Goal: Task Accomplishment & Management: Use online tool/utility

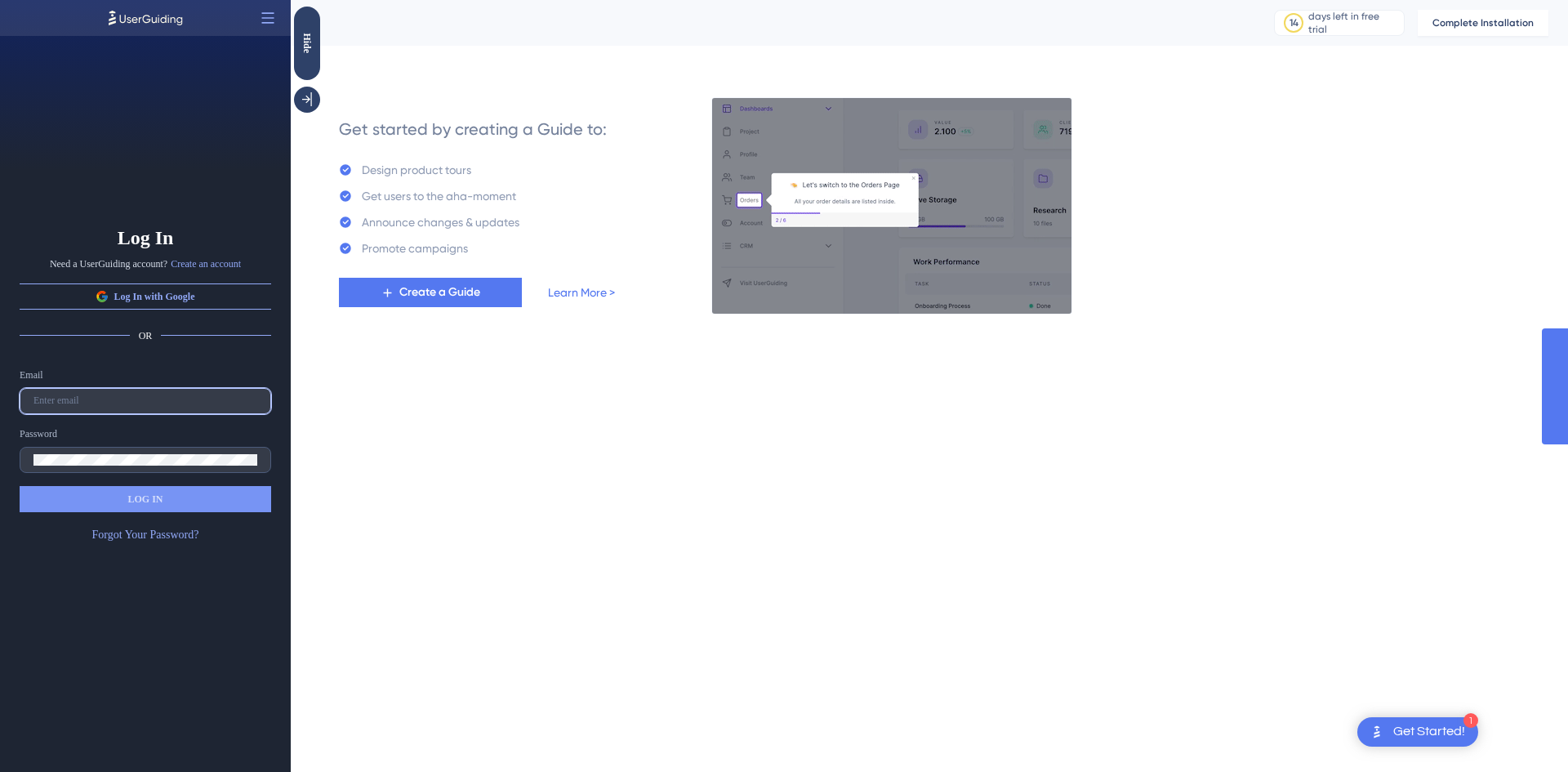
click at [85, 404] on input "text" at bounding box center [146, 401] width 224 height 12
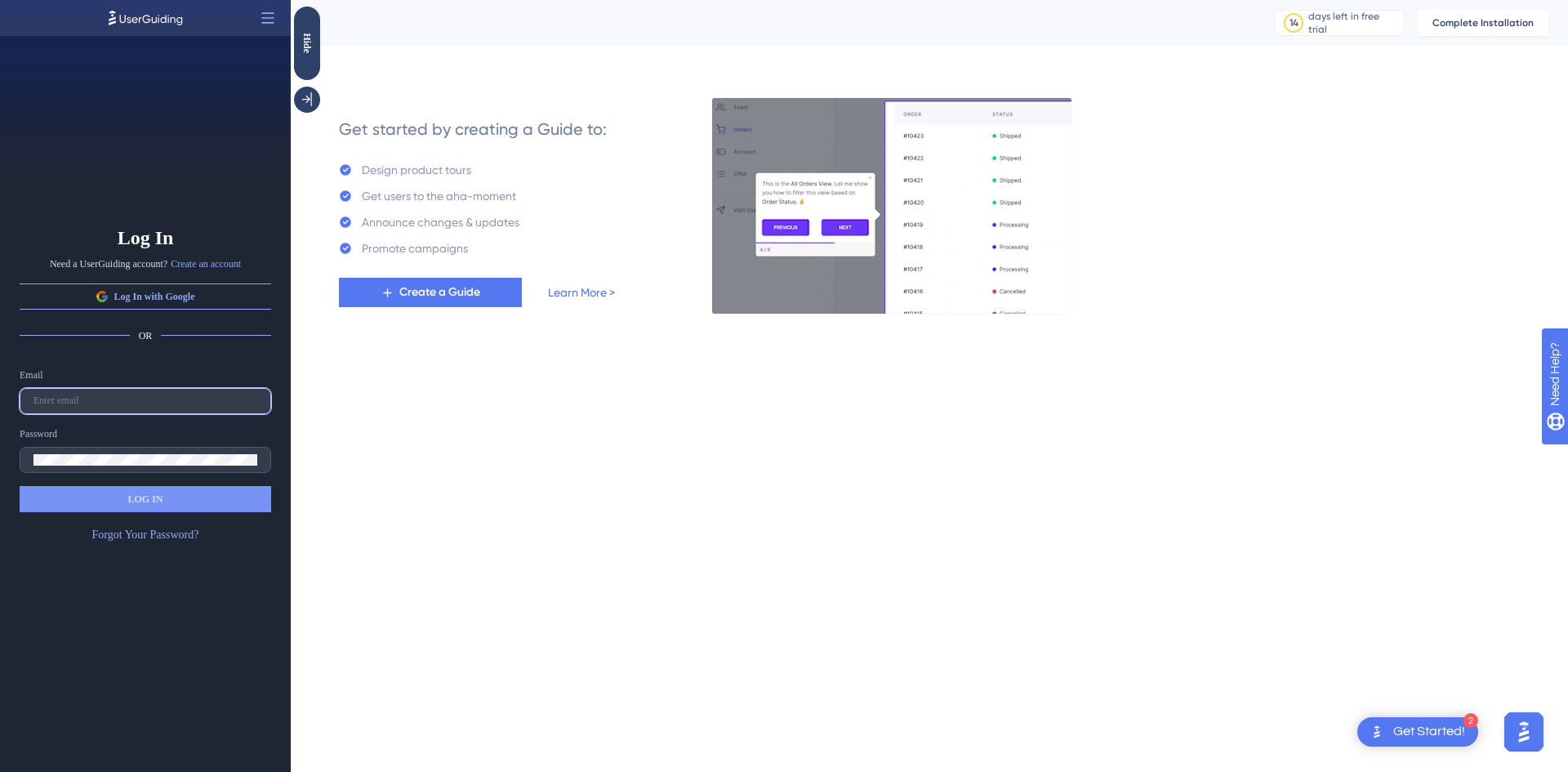
click at [141, 405] on input "text" at bounding box center [146, 401] width 224 height 12
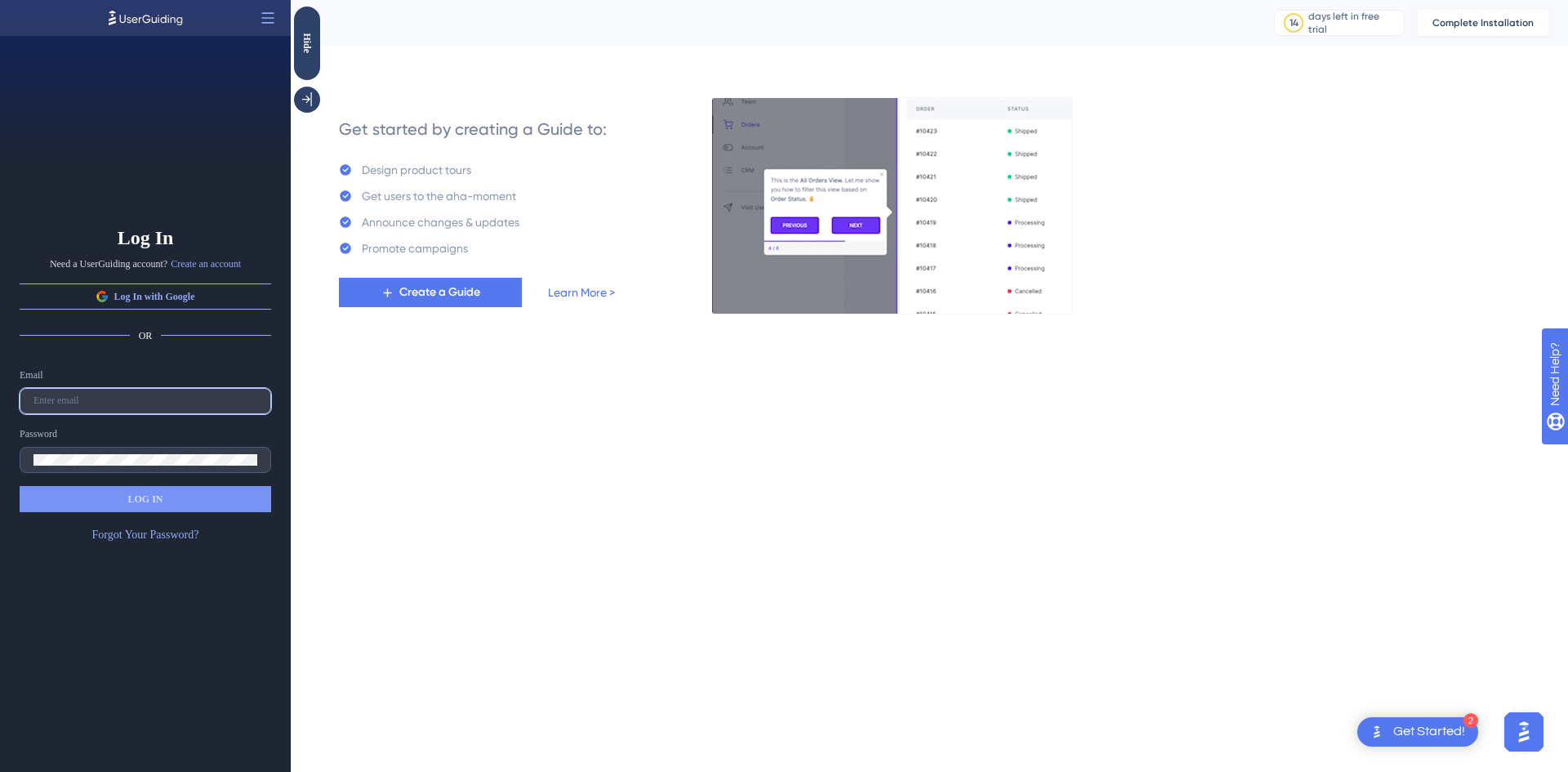
paste input "alfie@handmadeseo.co"
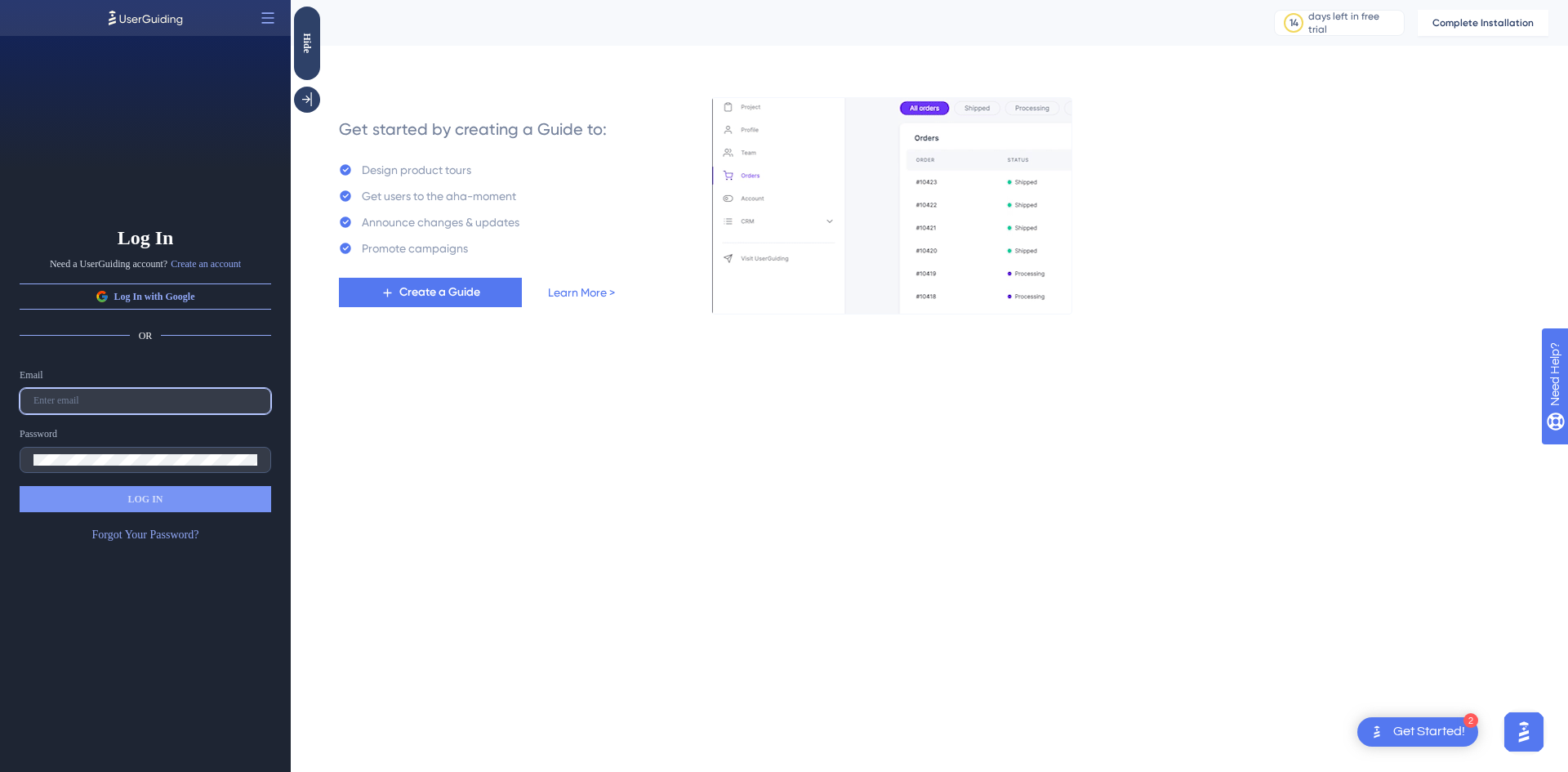
type input "alfie@handmadeseo.co"
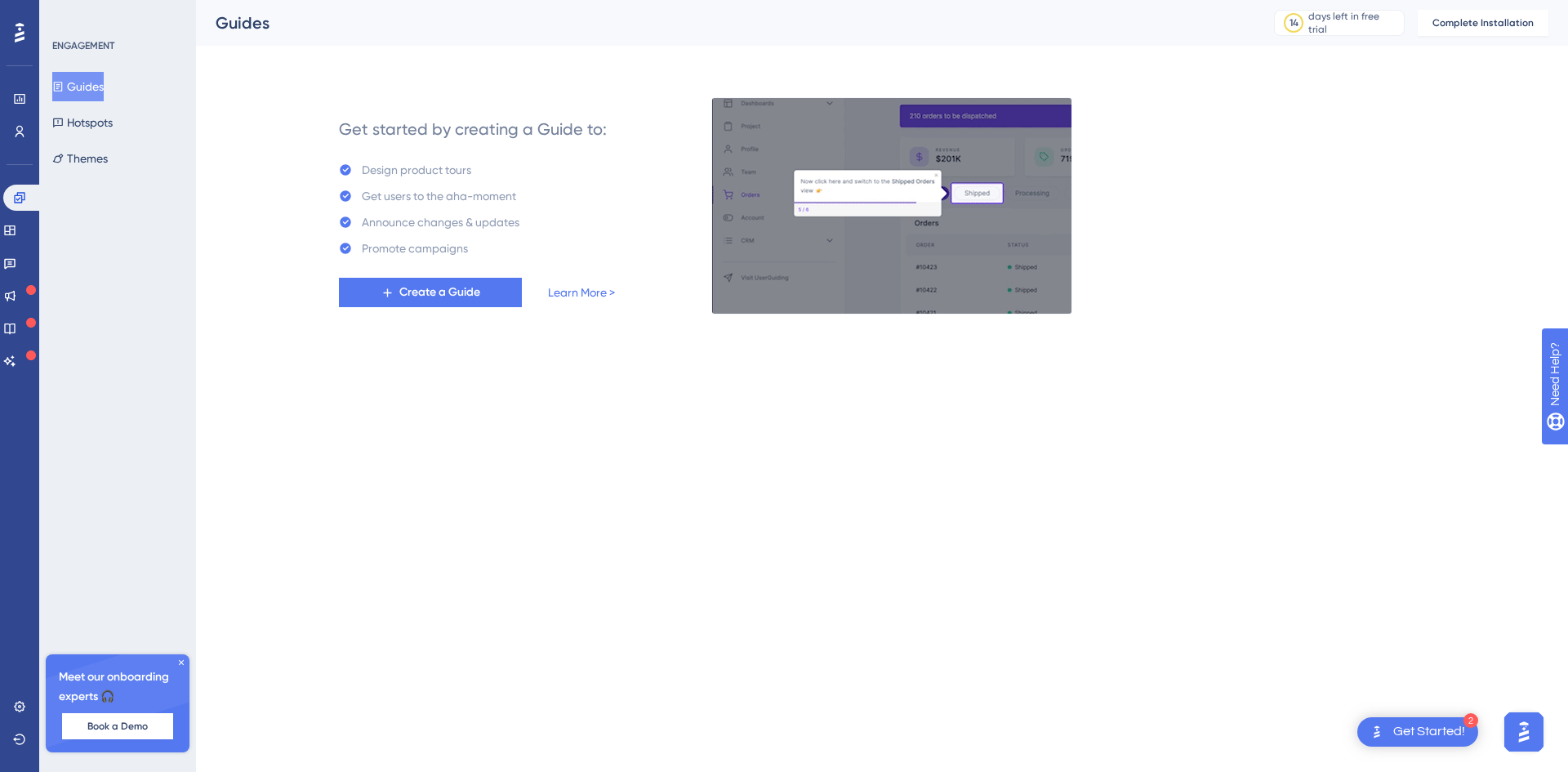
drag, startPoint x: 490, startPoint y: 498, endPoint x: 481, endPoint y: 496, distance: 9.2
click at [485, 0] on html "2 Get Started! Performance Users Engagement Widgets Feedback Product Updates Kn…" at bounding box center [784, 0] width 1568 height 0
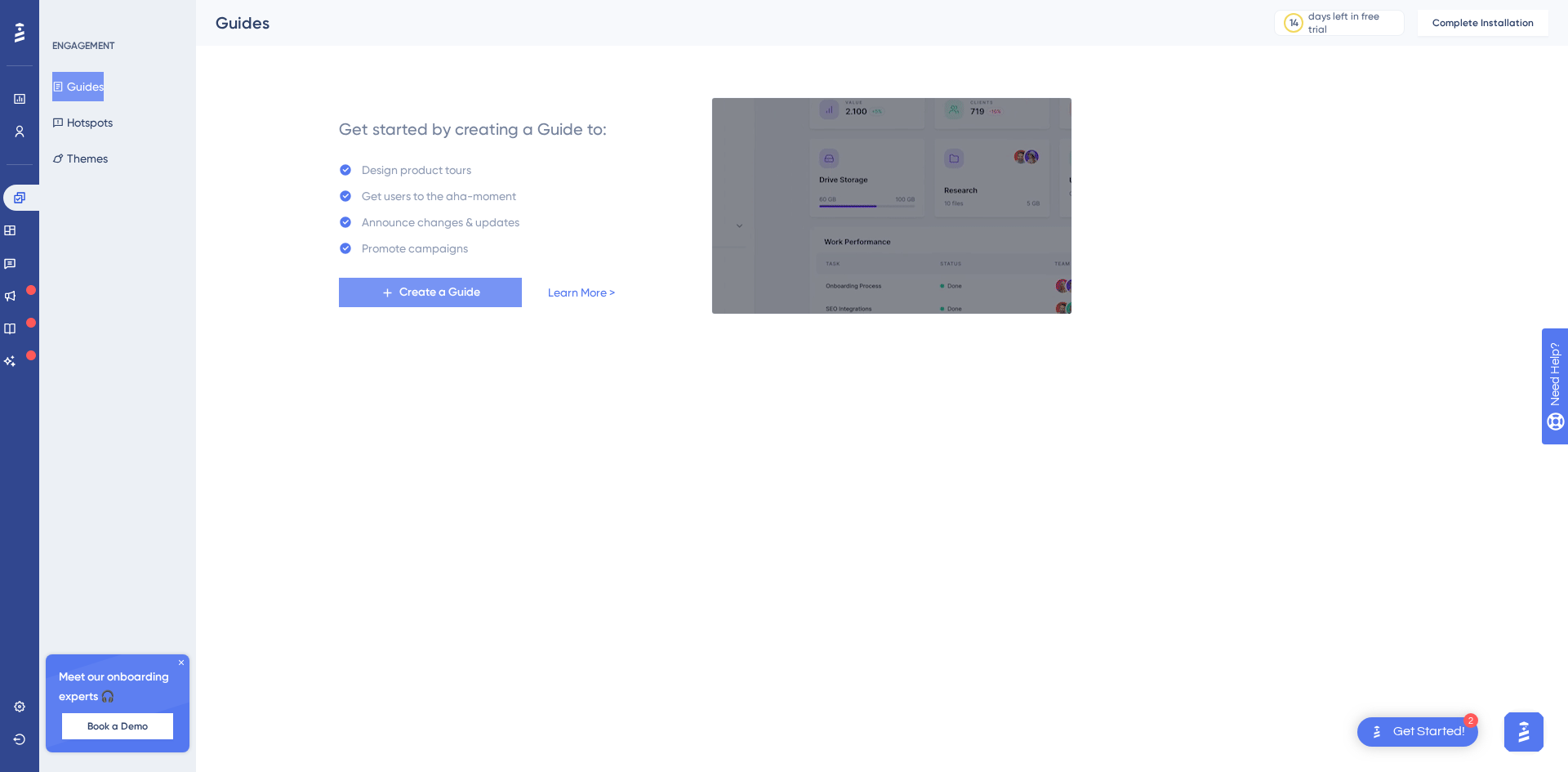
click at [443, 296] on span "Create a Guide" at bounding box center [440, 292] width 81 height 20
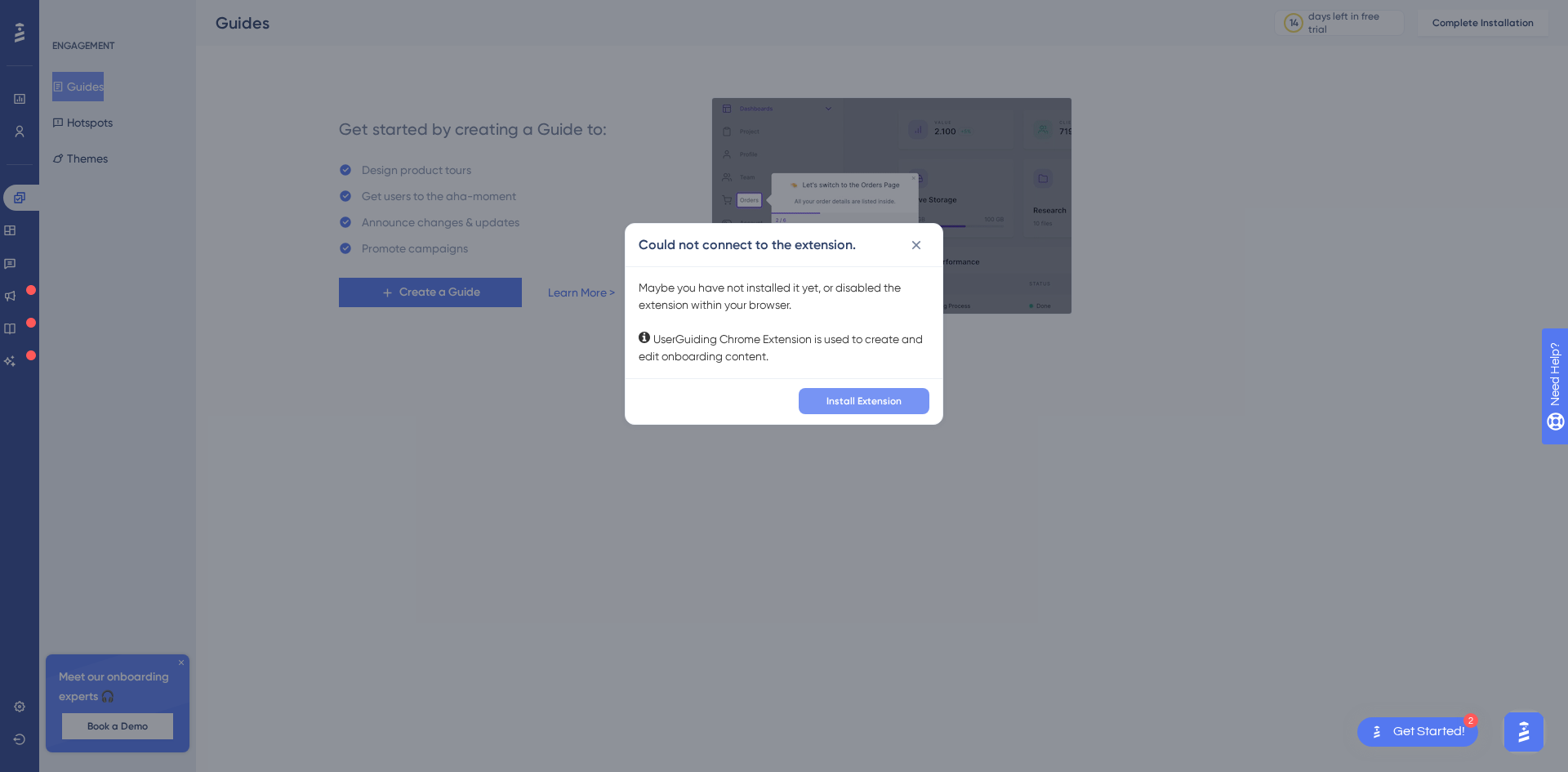
click at [853, 400] on span "Install Extension" at bounding box center [864, 400] width 75 height 13
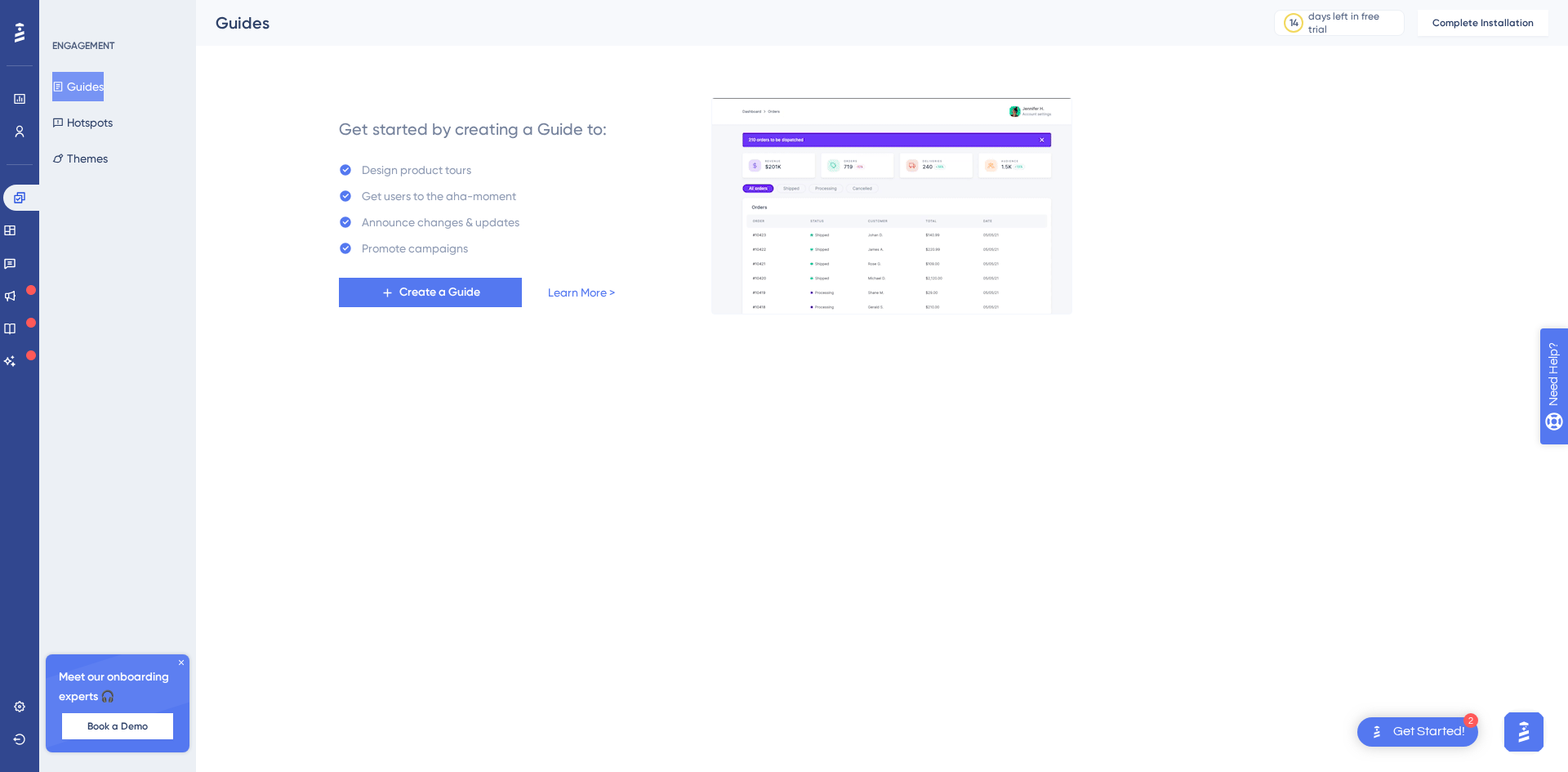
click at [1567, 470] on span "Need Help?" at bounding box center [1598, 457] width 88 height 28
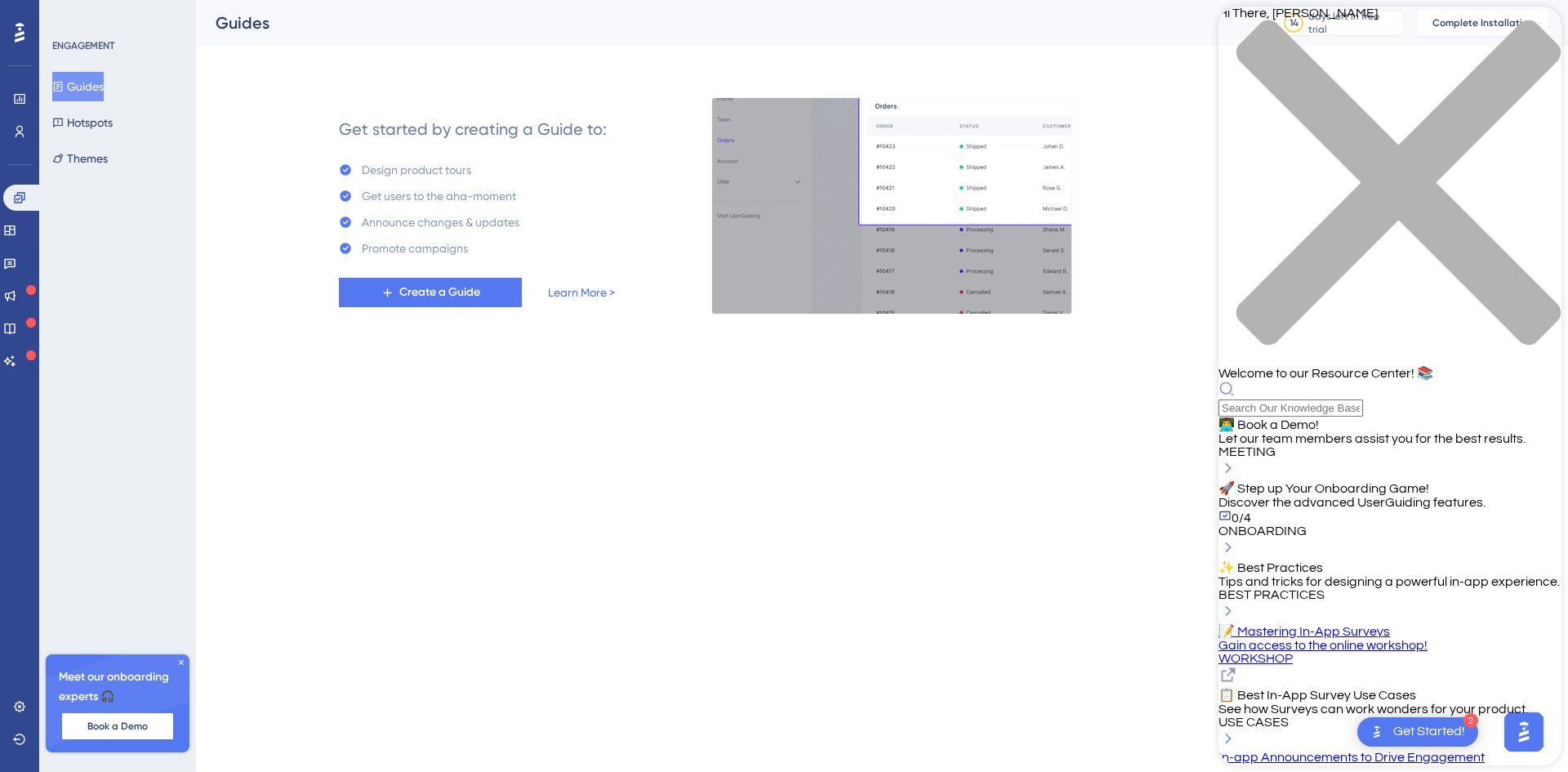
click at [1536, 26] on div "close resource center" at bounding box center [1390, 192] width 343 height 345
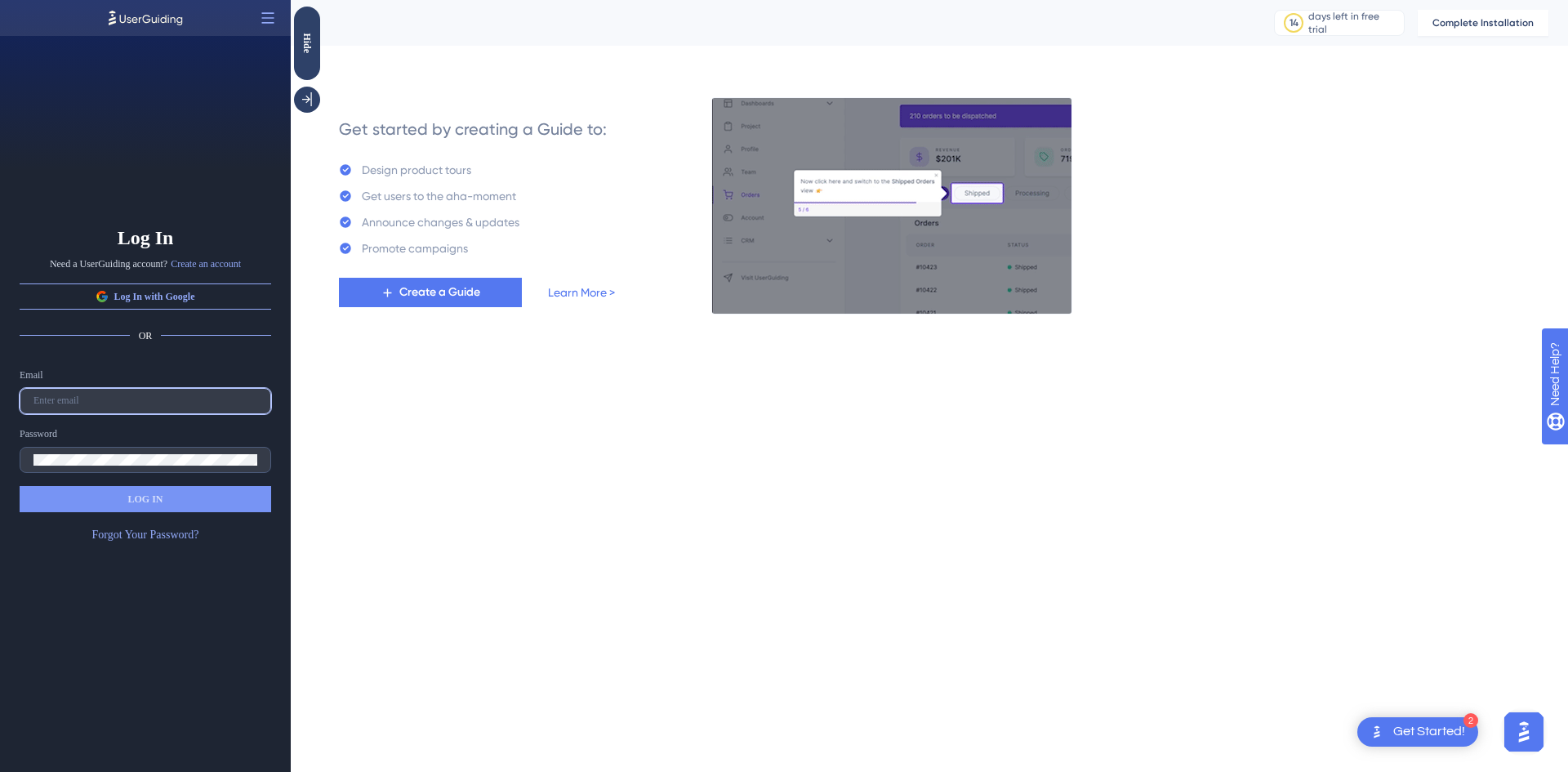
click at [86, 401] on input "text" at bounding box center [146, 401] width 224 height 12
type input "a"
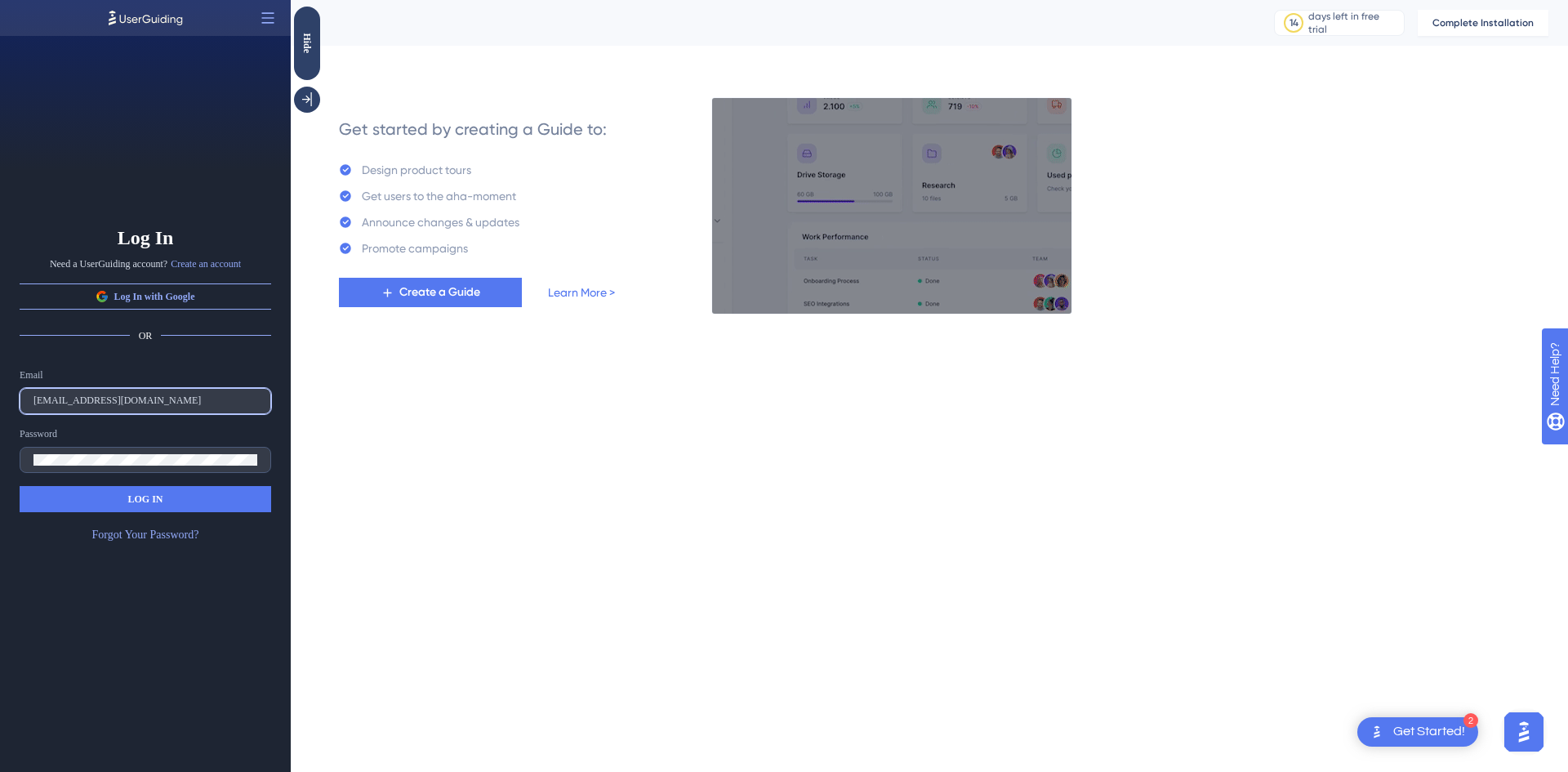
type input "alfie@handmadeseo.co"
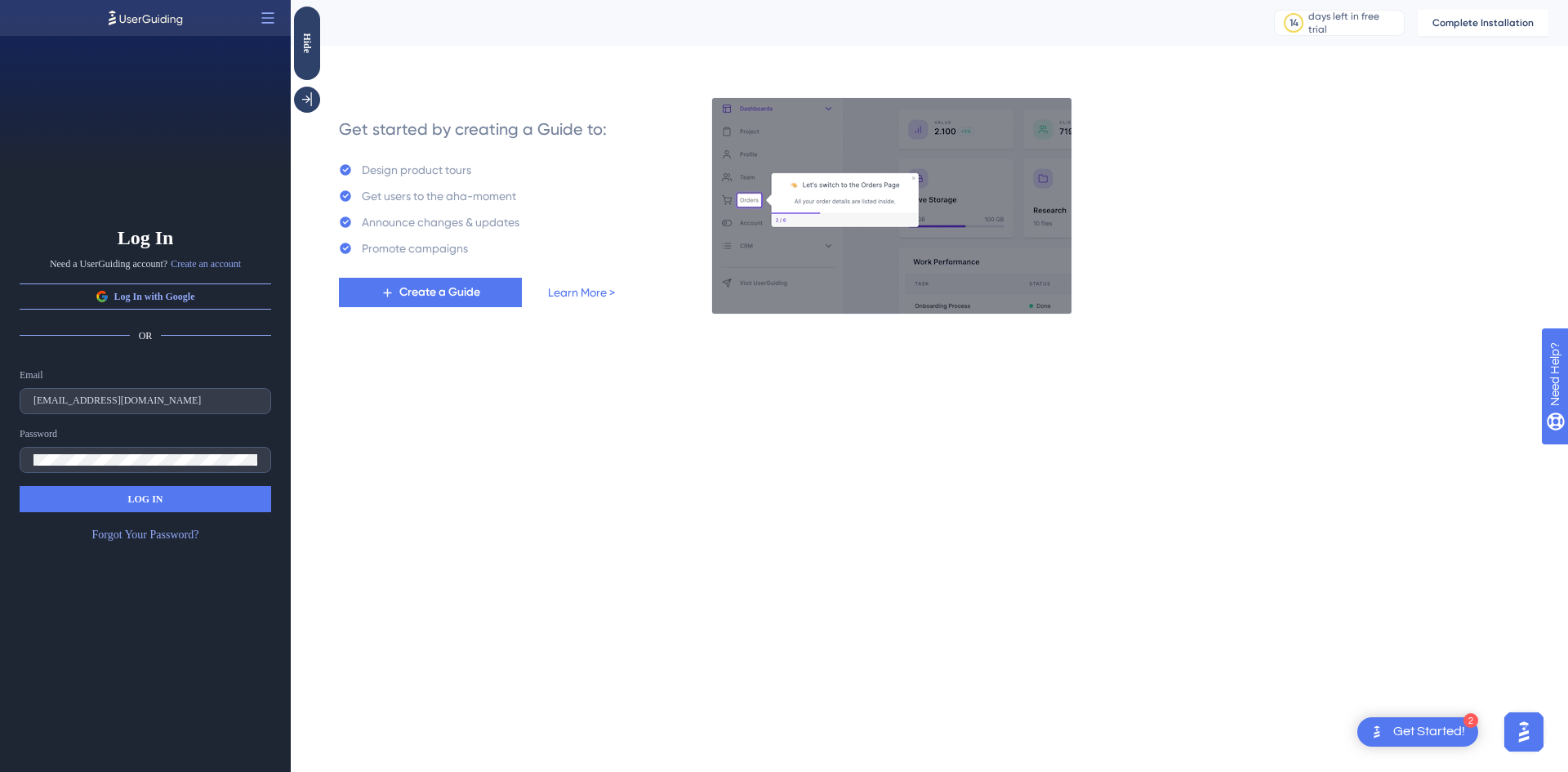
click at [156, 499] on span "LOG IN" at bounding box center [145, 498] width 35 height 13
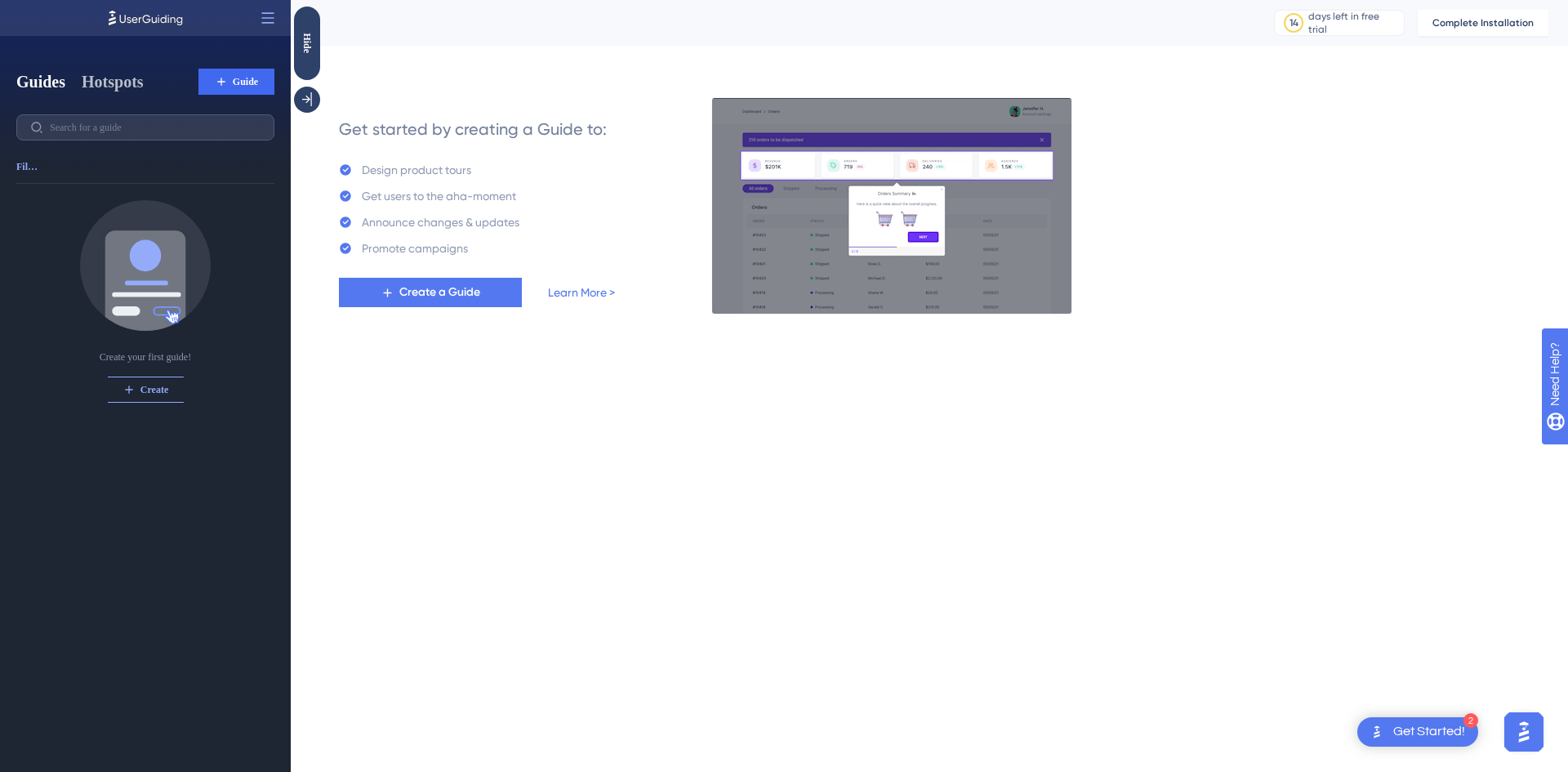
click at [114, 82] on button "Hotspots" at bounding box center [112, 81] width 62 height 23
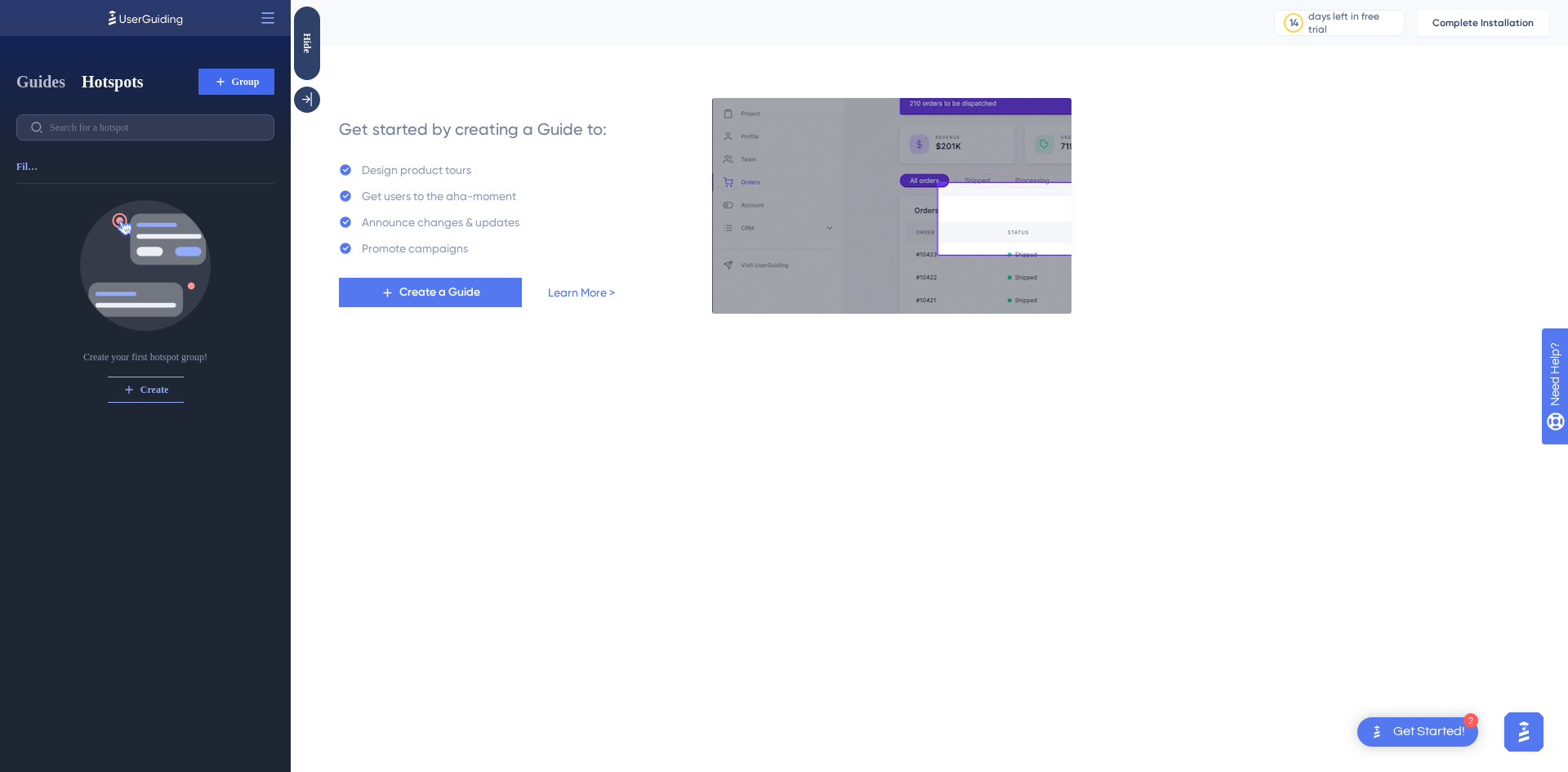
click at [49, 85] on button "Guides" at bounding box center [40, 81] width 49 height 23
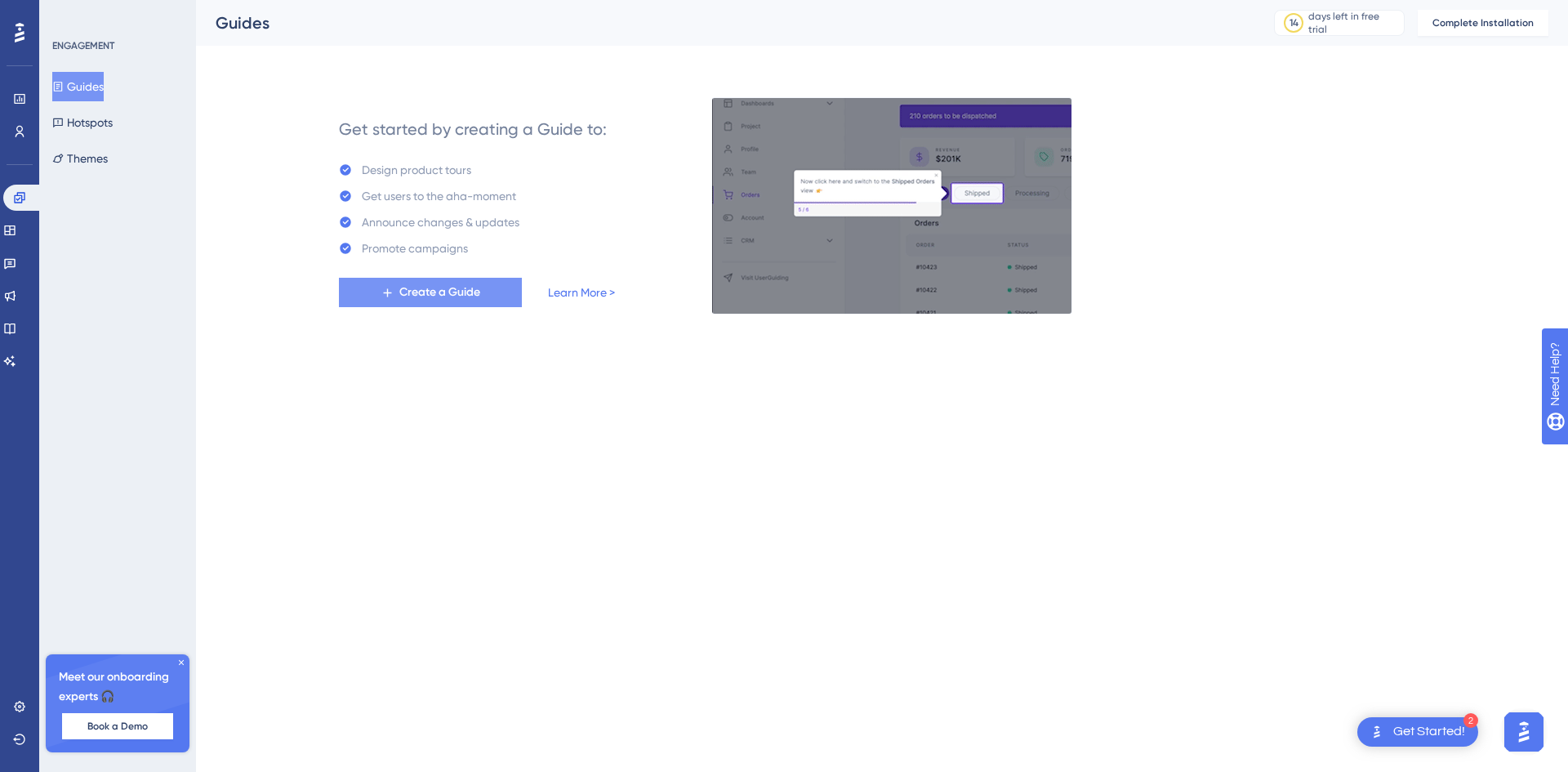
click at [466, 285] on span "Create a Guide" at bounding box center [440, 292] width 81 height 20
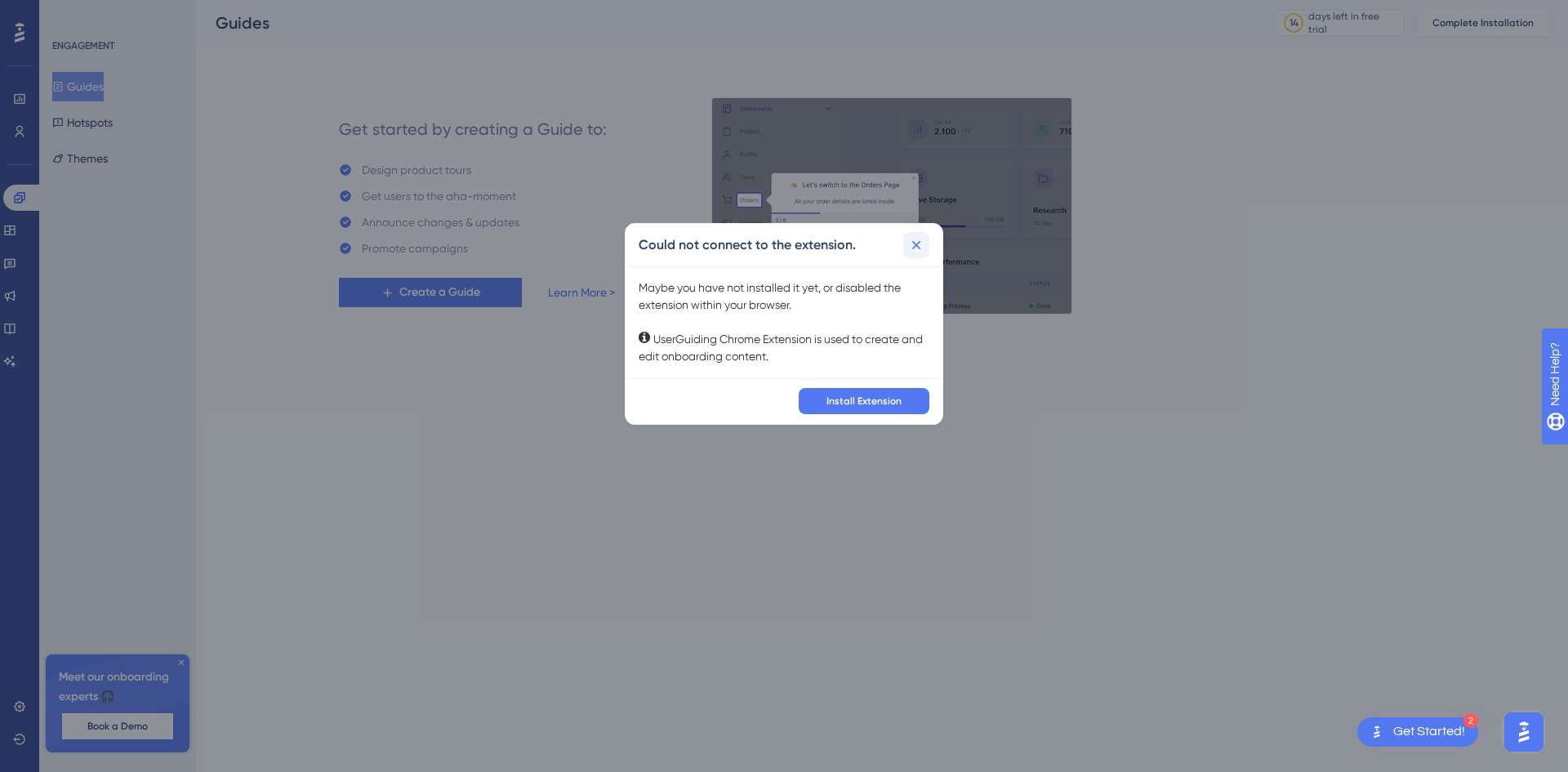
click at [916, 243] on icon at bounding box center [916, 245] width 16 height 16
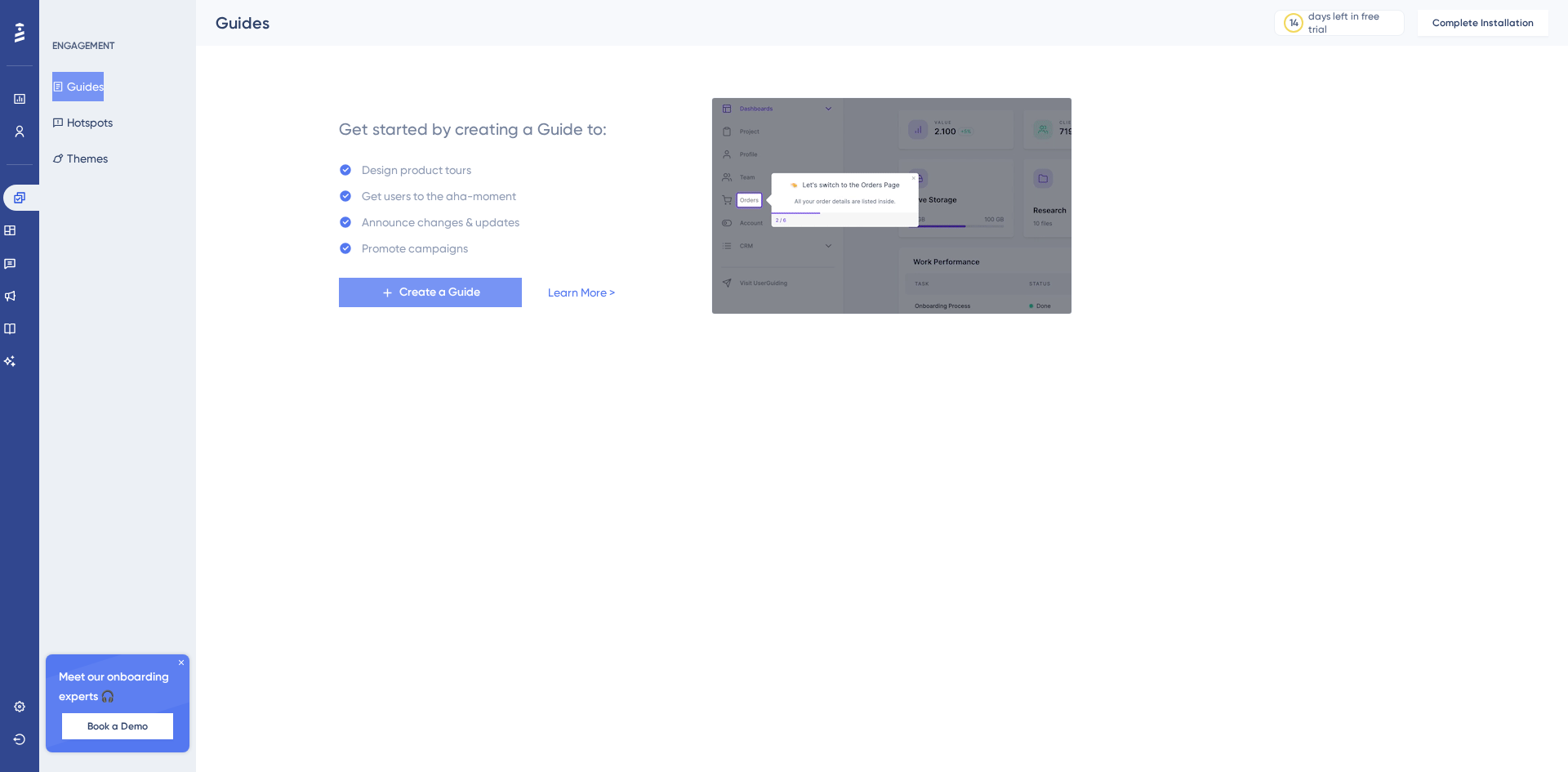
click at [461, 296] on span "Create a Guide" at bounding box center [440, 292] width 81 height 20
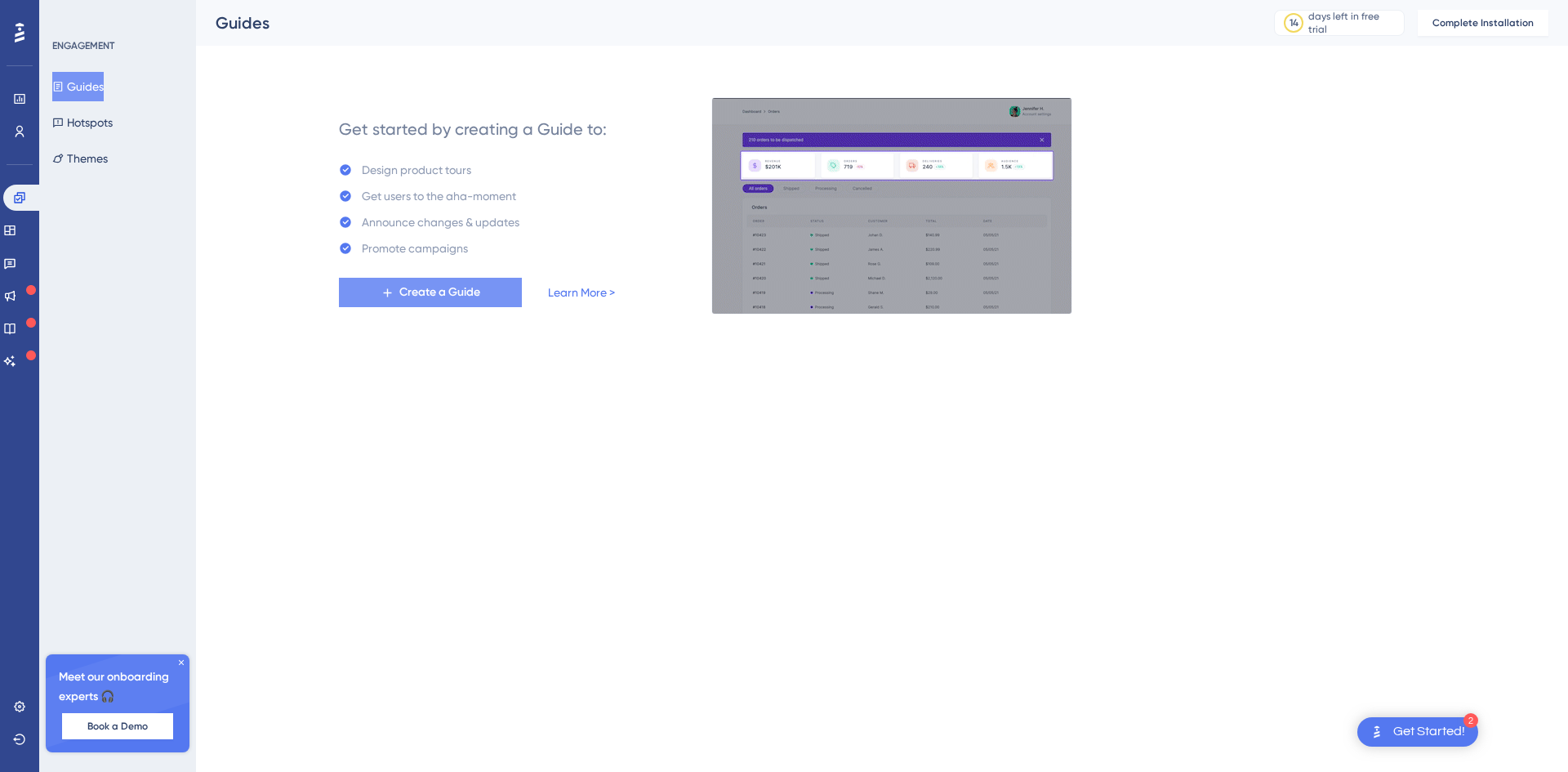
click at [449, 288] on span "Create a Guide" at bounding box center [440, 292] width 81 height 20
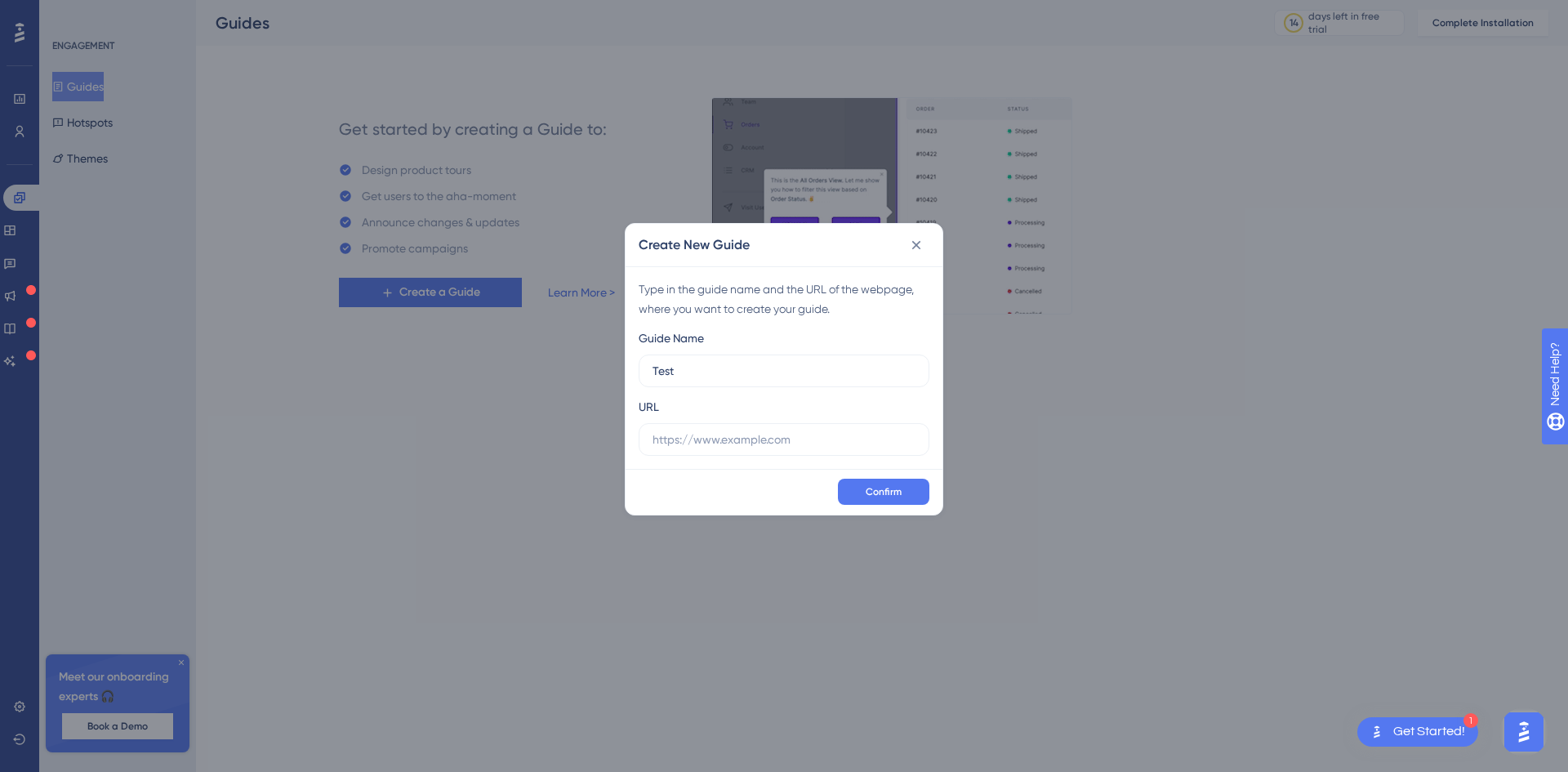
type input "Test"
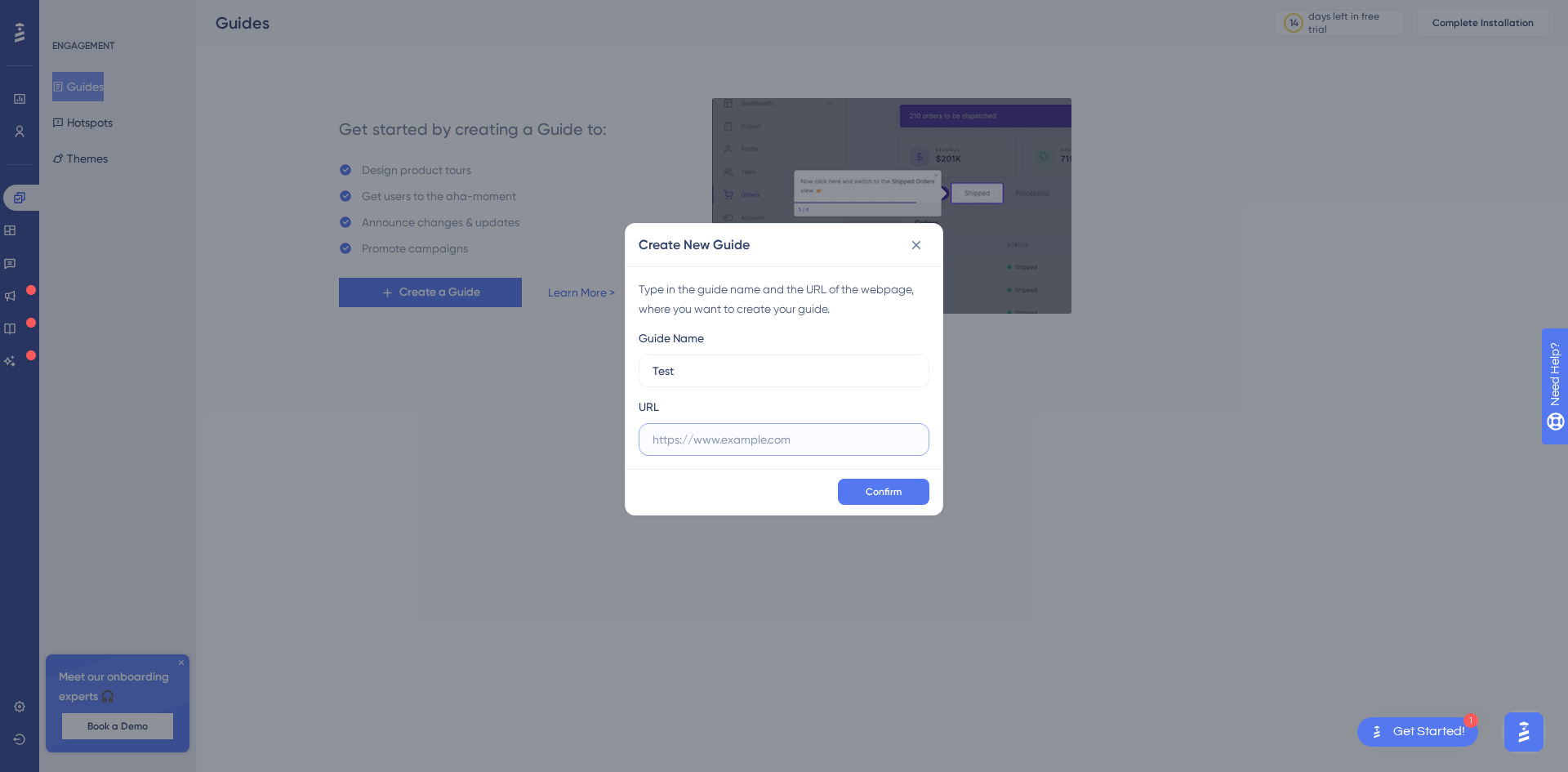
paste input "[URL][DOMAIN_NAME]"
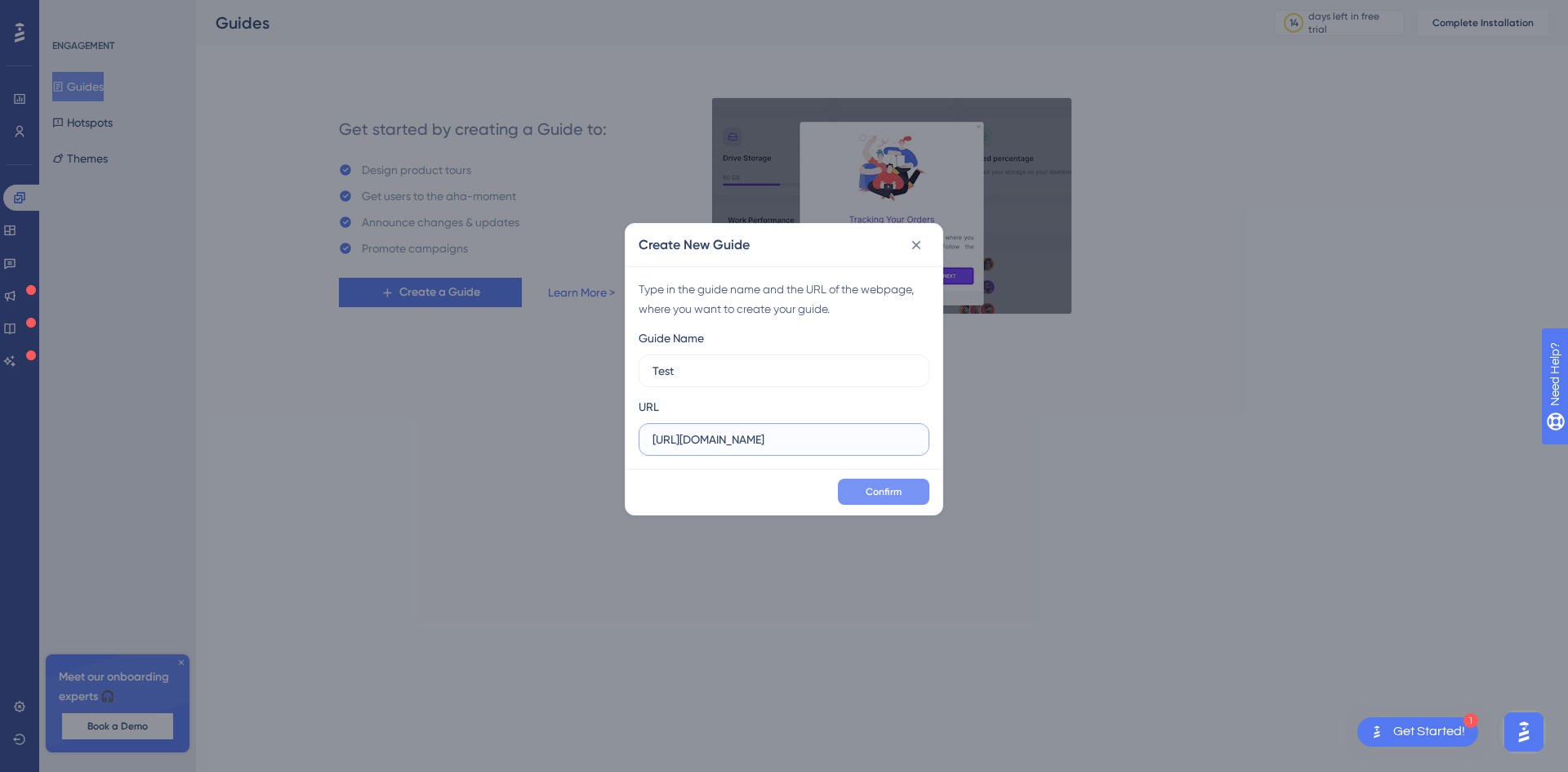
scroll to position [0, 55]
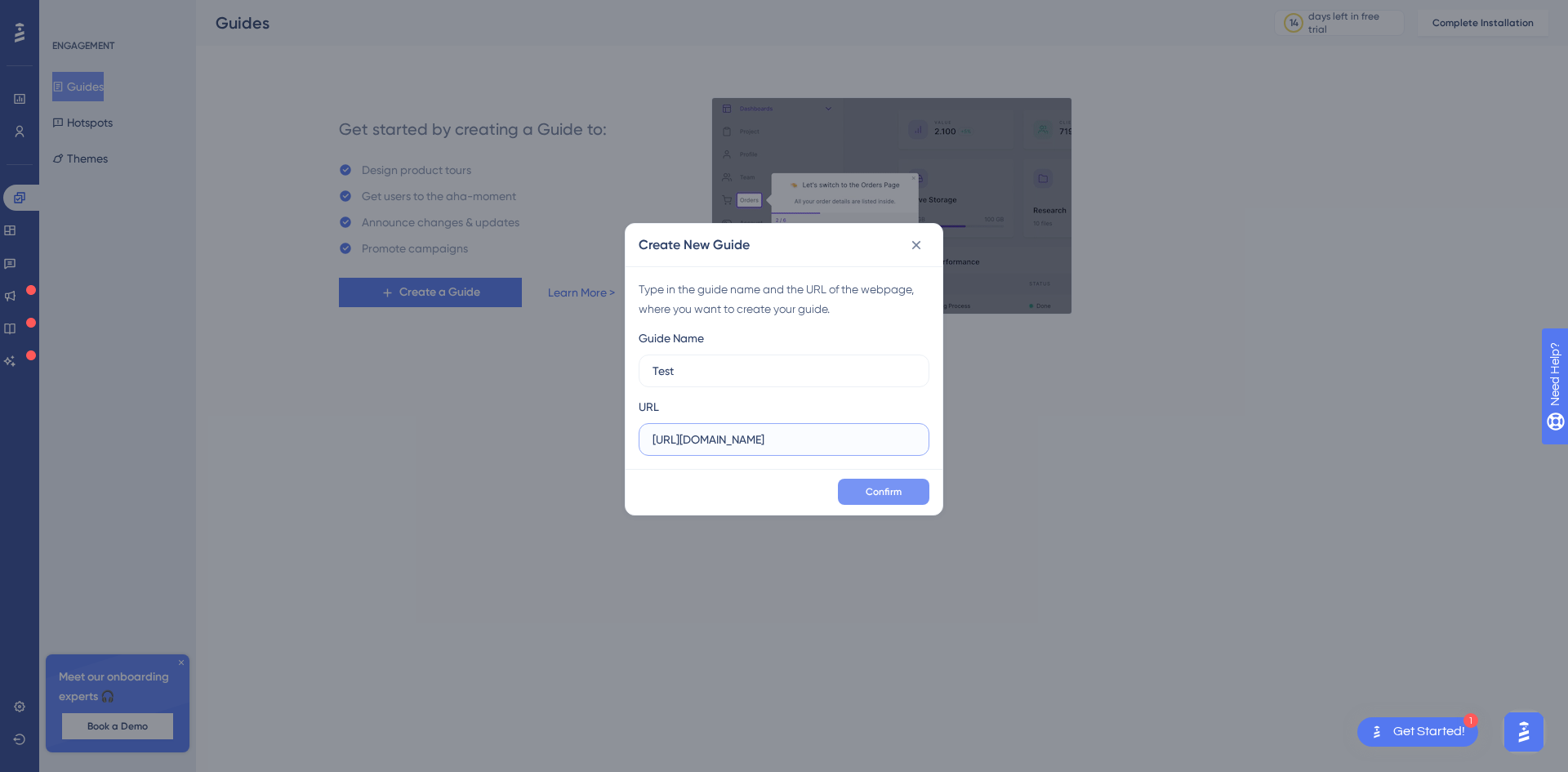
type input "[URL][DOMAIN_NAME]"
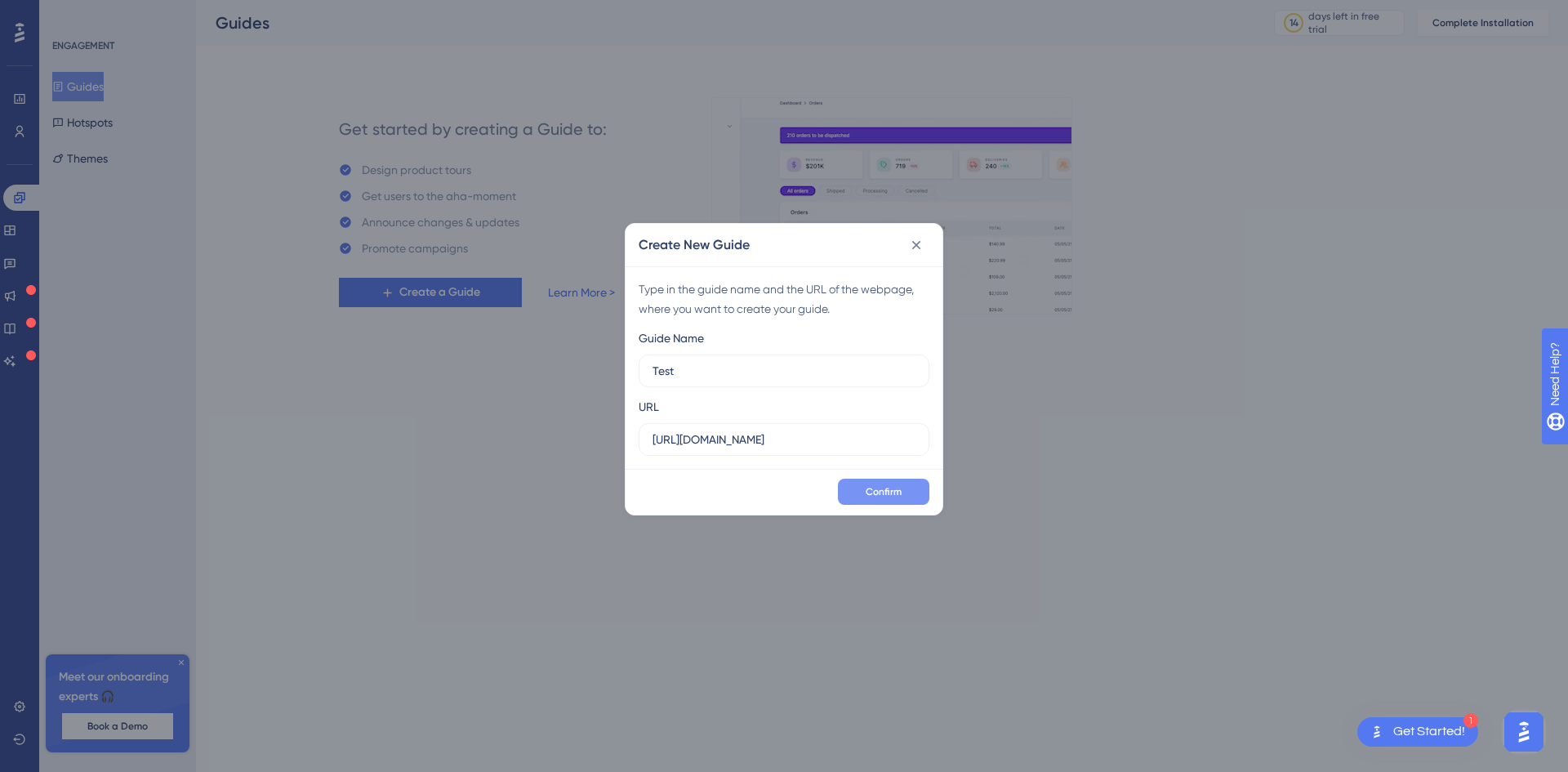
click at [870, 486] on span "Confirm" at bounding box center [883, 491] width 36 height 13
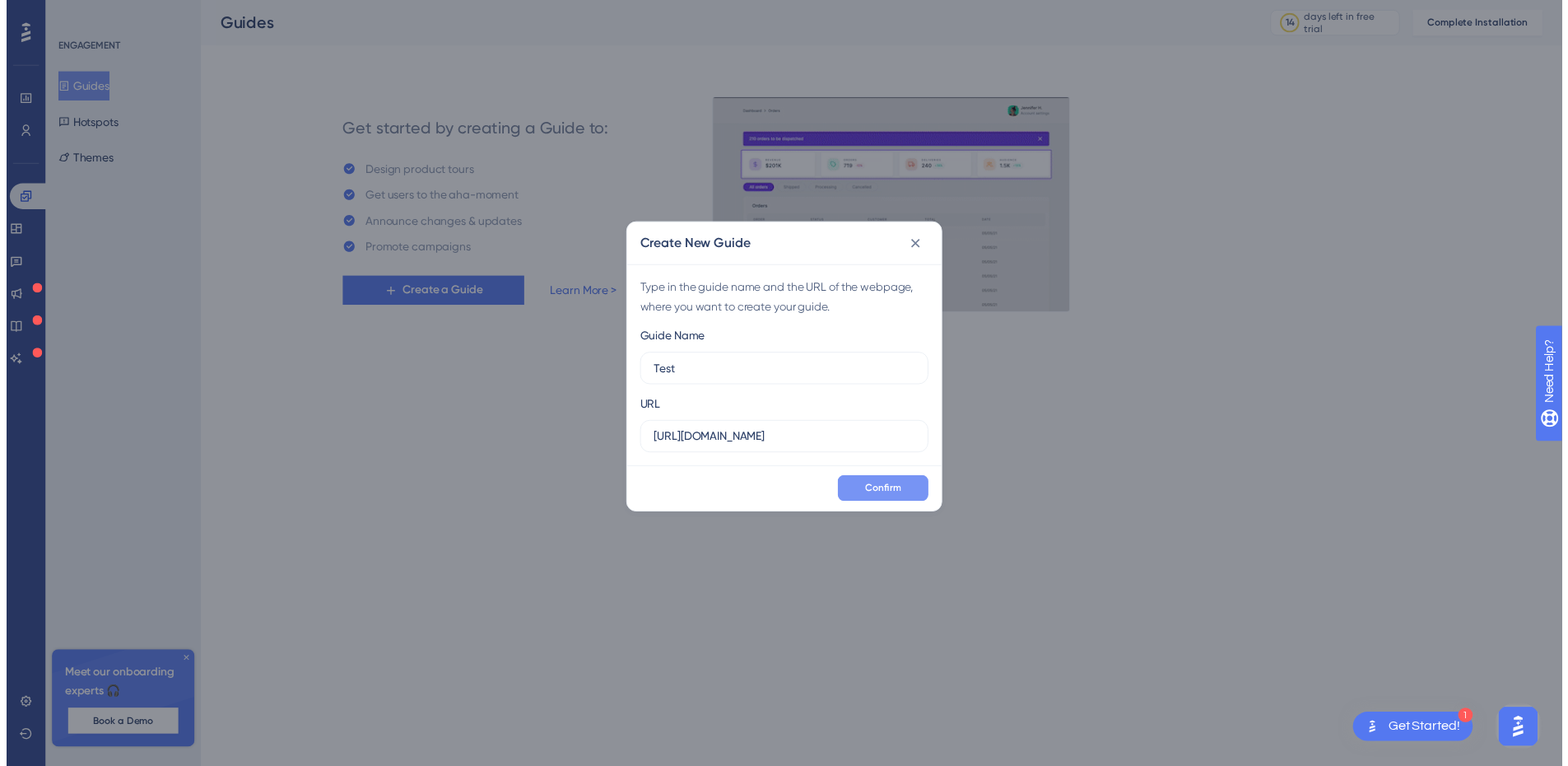
scroll to position [0, 0]
